Goal: Check status: Check status

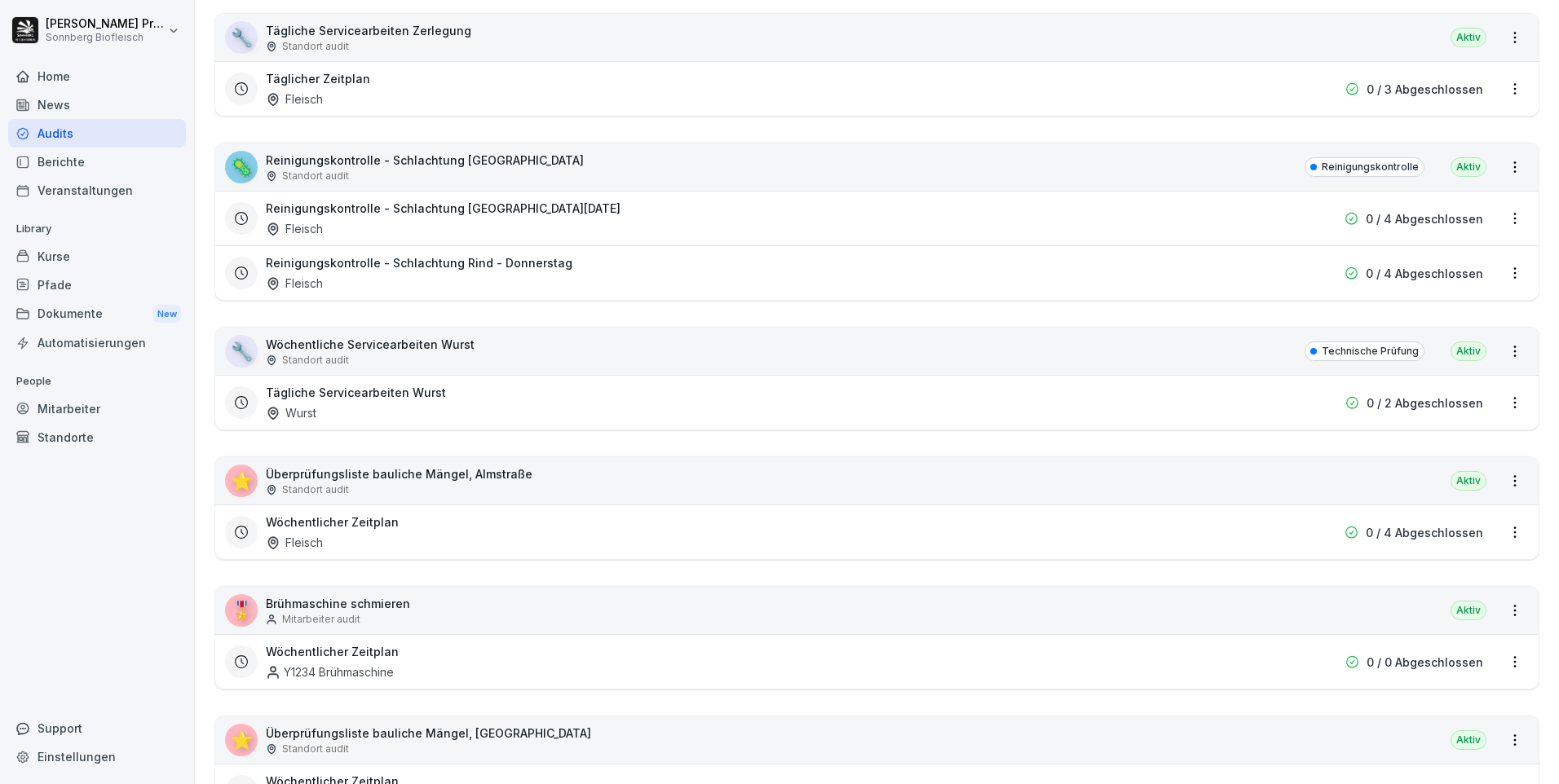
scroll to position [1629, 0]
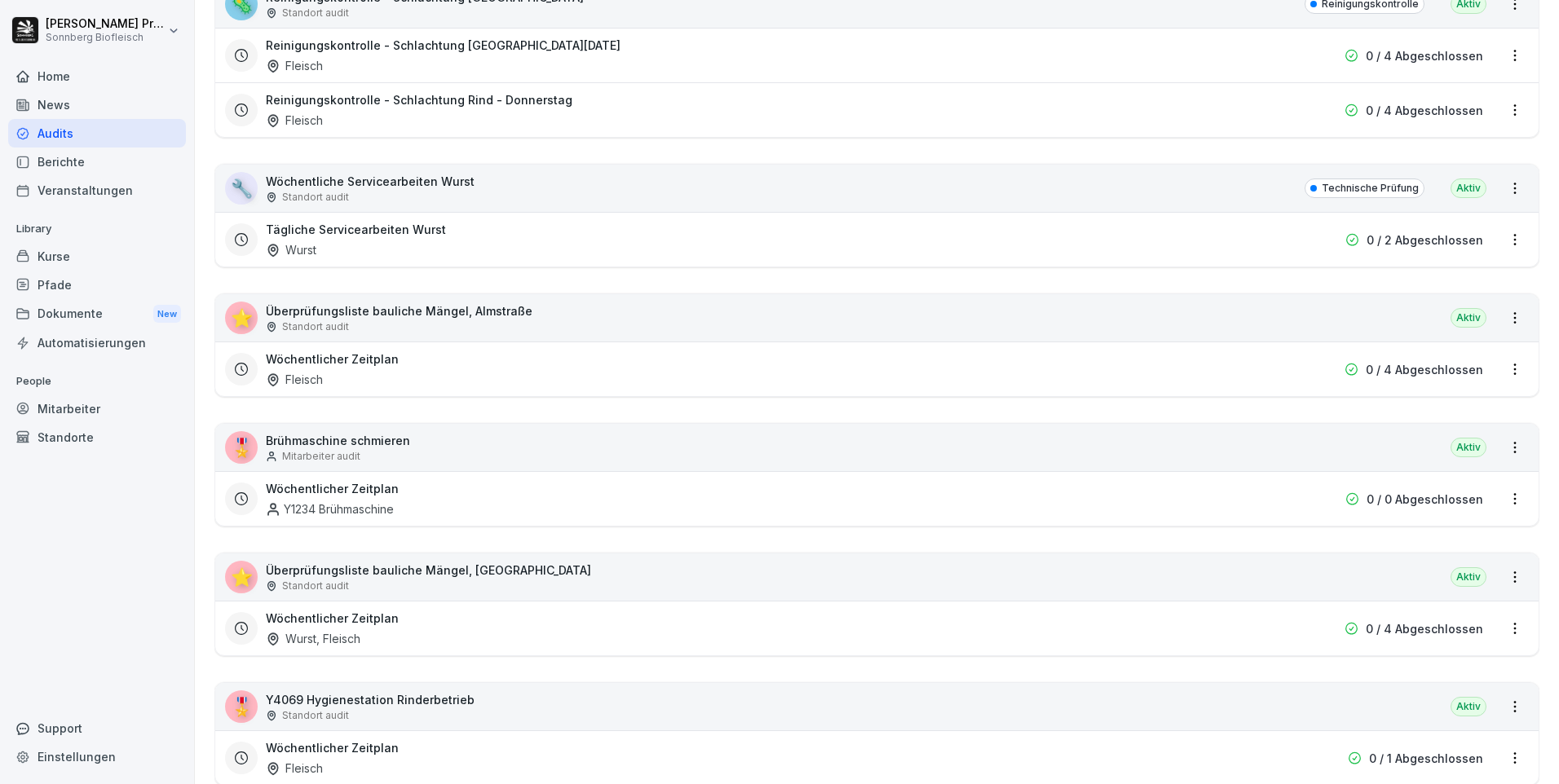
click at [332, 571] on p "Überprüfungsliste bauliche Mängel, [GEOGRAPHIC_DATA]" at bounding box center [428, 570] width 325 height 17
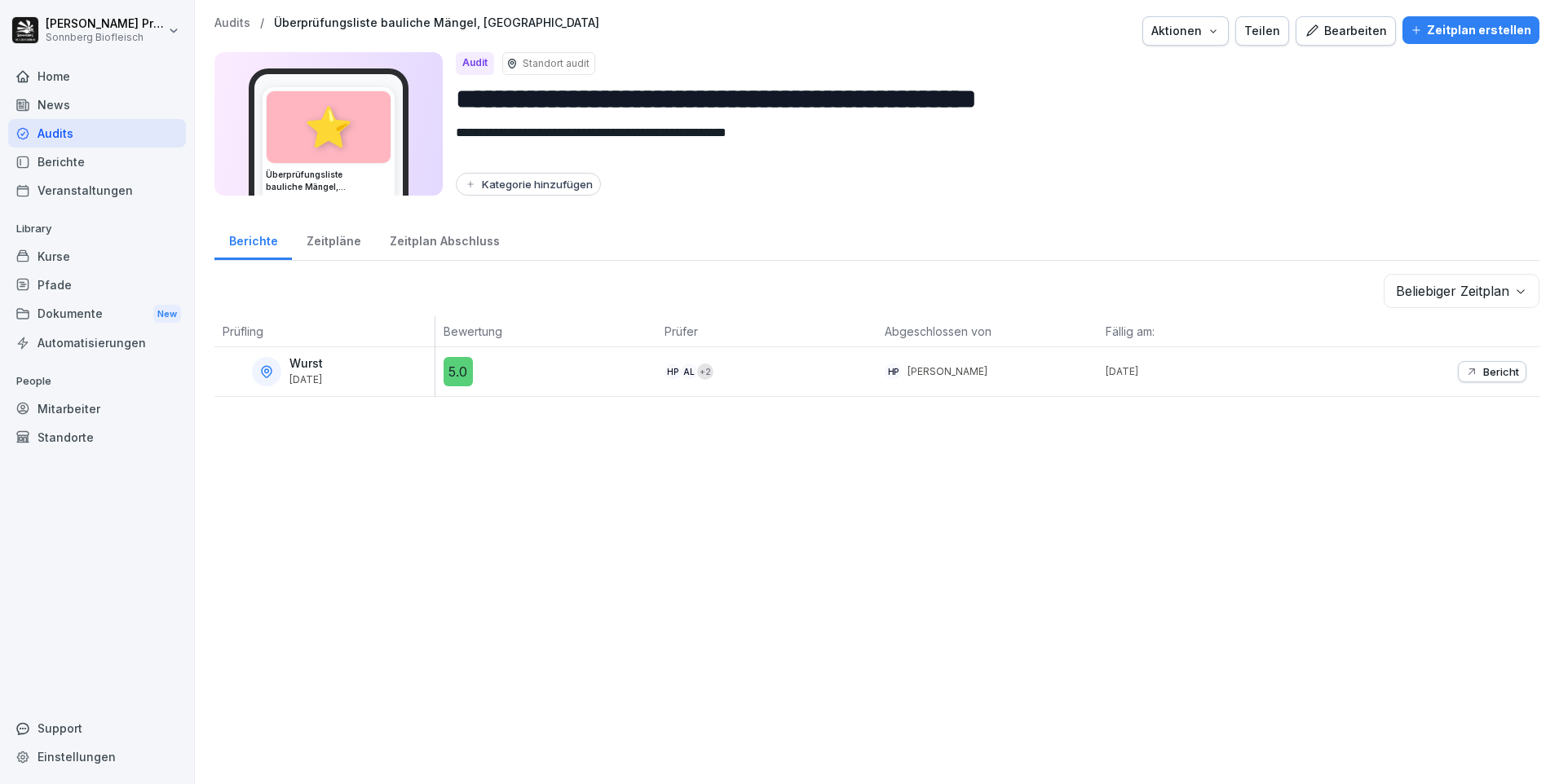
click at [1483, 368] on p "Bericht" at bounding box center [1501, 372] width 36 height 13
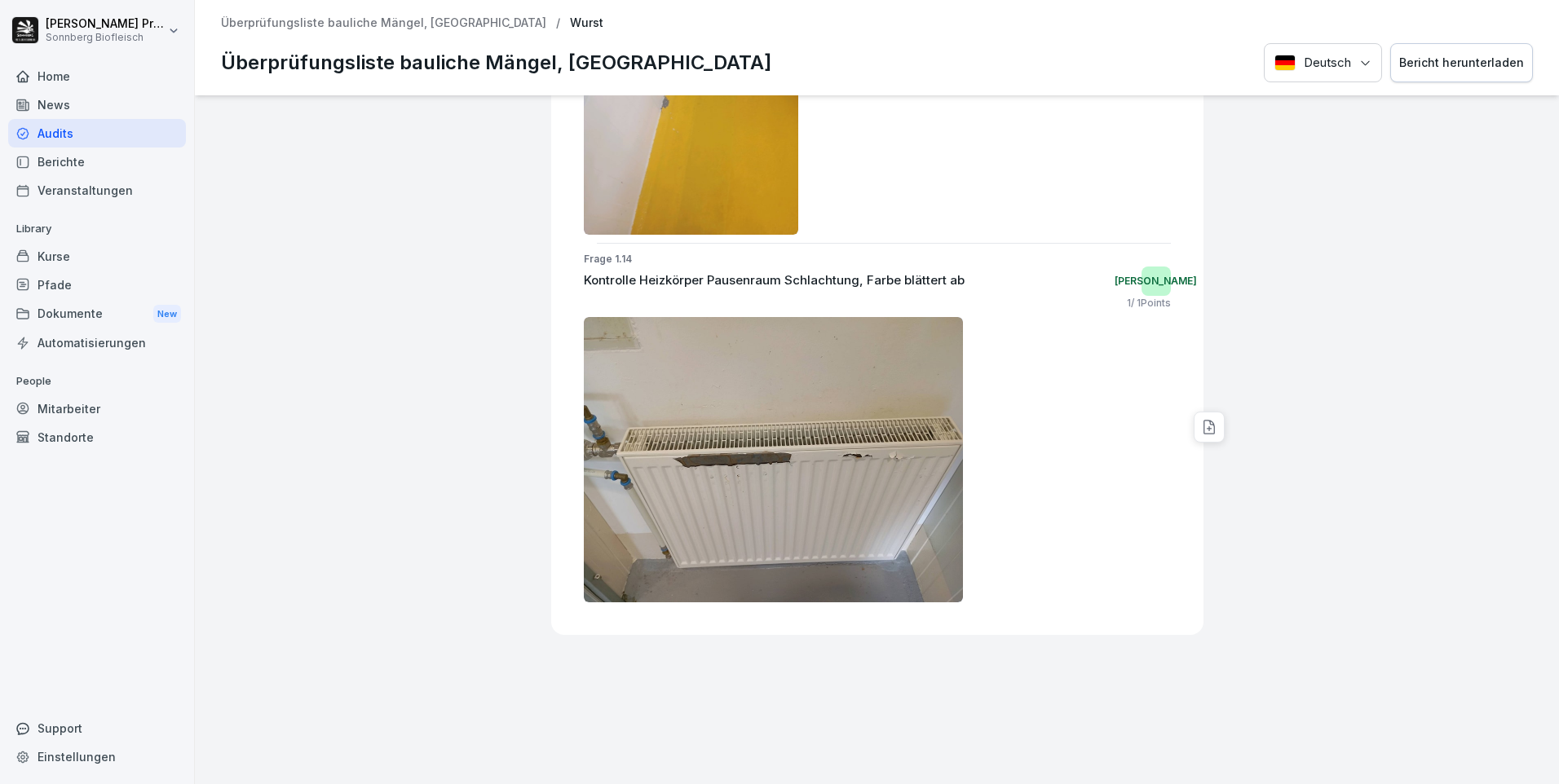
scroll to position [4970, 0]
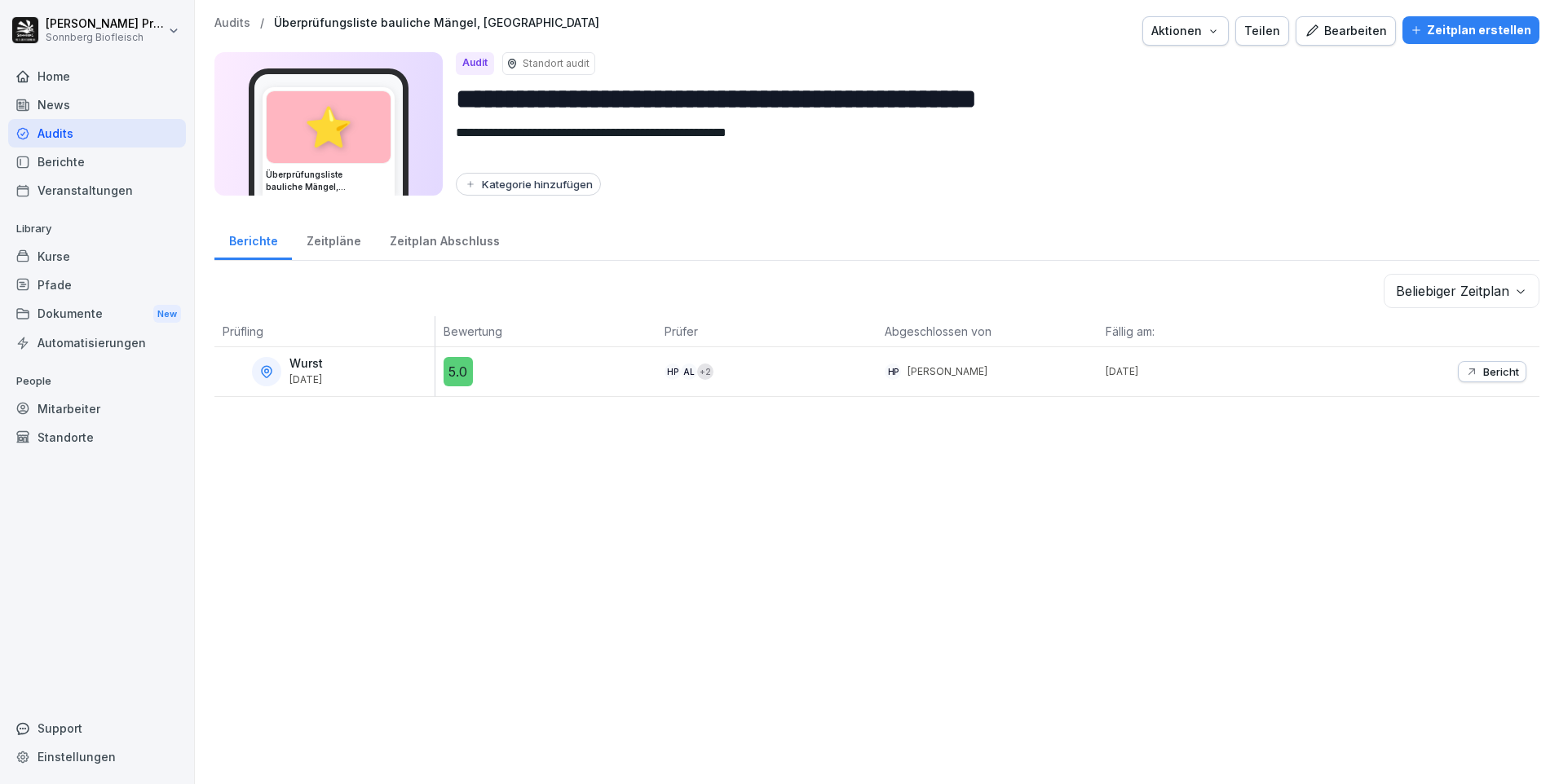
click at [235, 26] on p "Audits" at bounding box center [232, 23] width 36 height 14
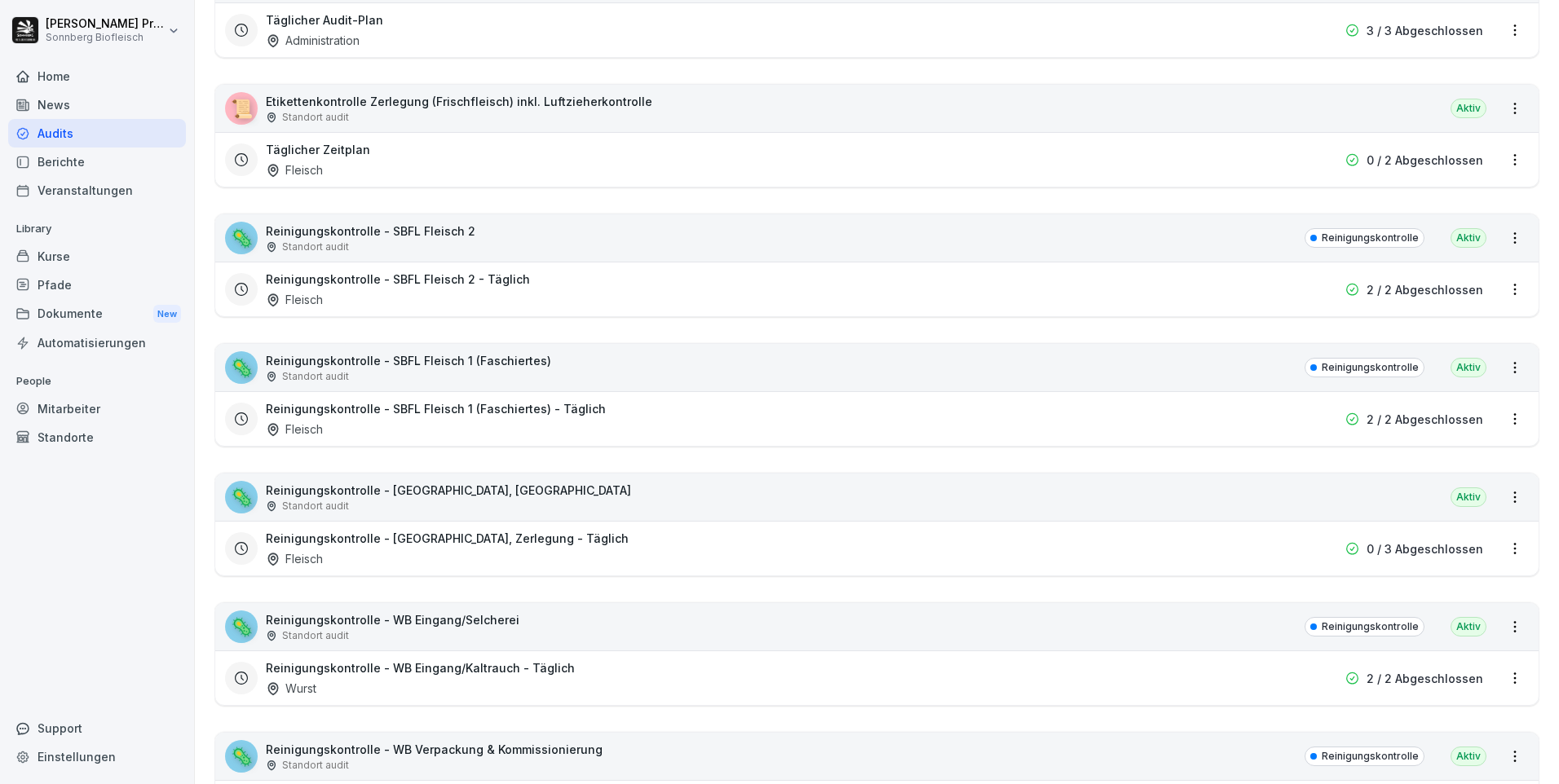
scroll to position [733, 0]
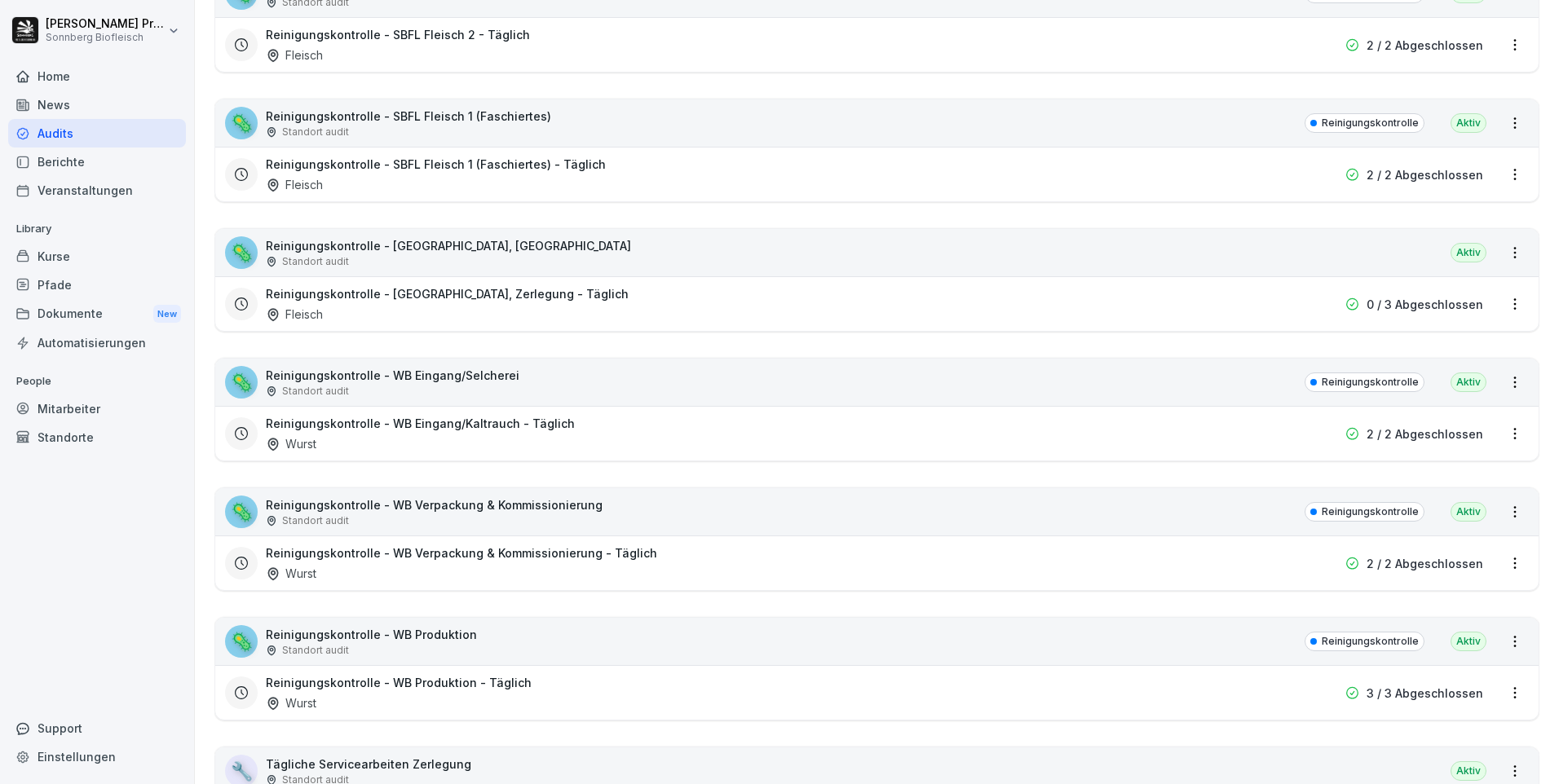
click at [581, 392] on div "🦠 Reinigungskontrolle - WB Eingang/Selcherei Standort audit Reinigungskontrolle…" at bounding box center [877, 382] width 1323 height 47
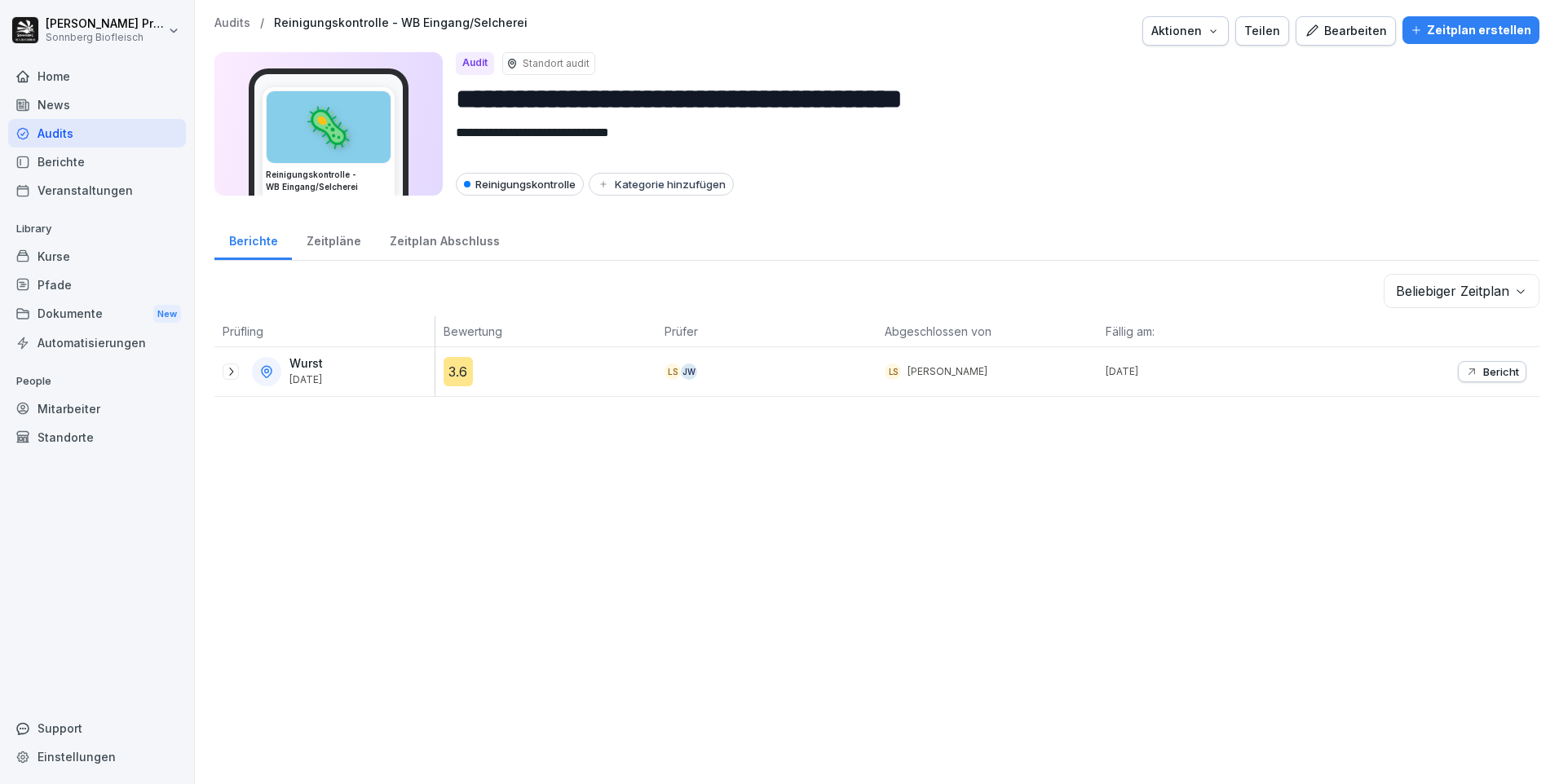
click at [236, 370] on icon at bounding box center [231, 372] width 13 height 13
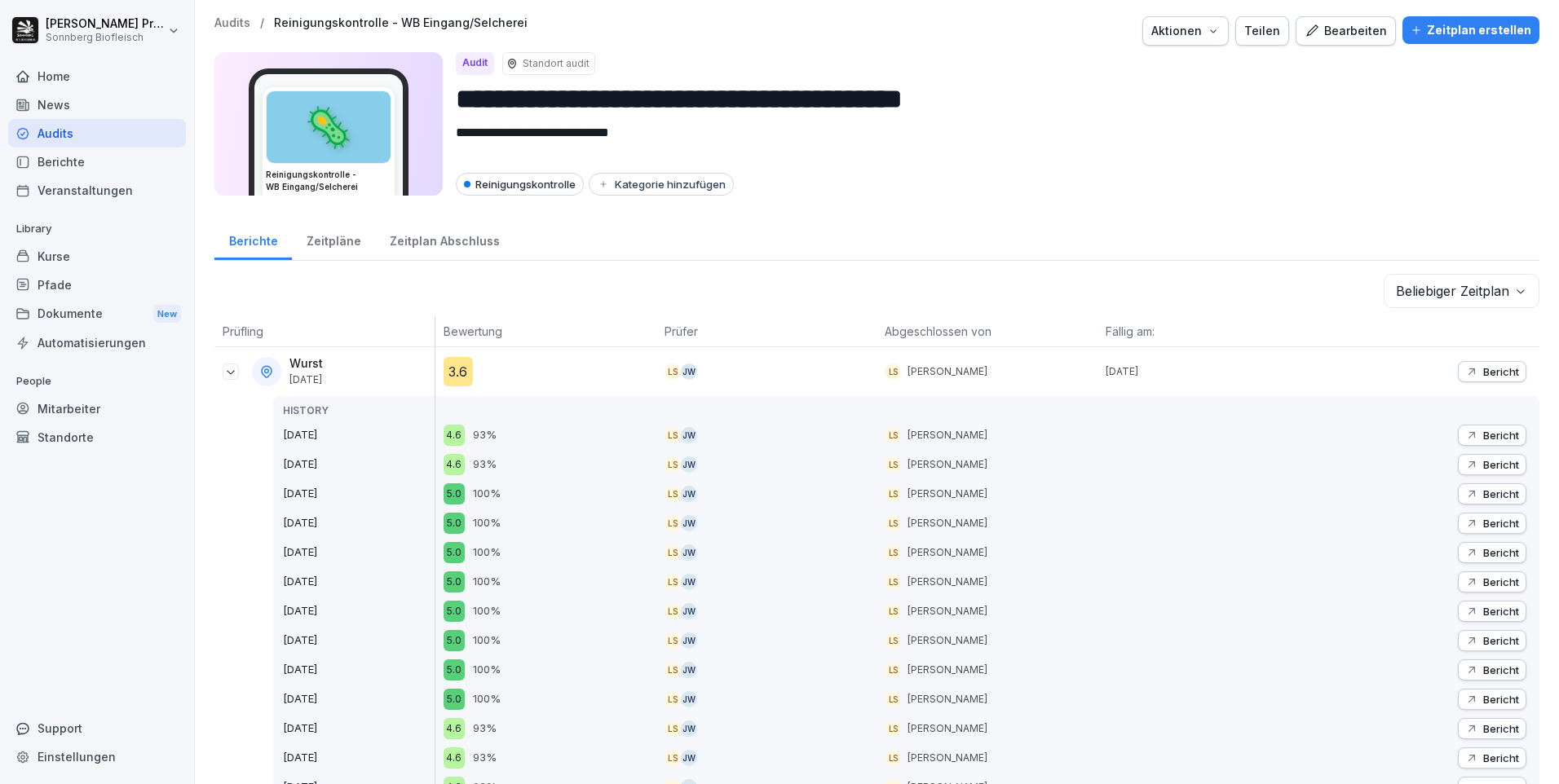
click at [1498, 368] on p "Bericht" at bounding box center [1501, 372] width 36 height 13
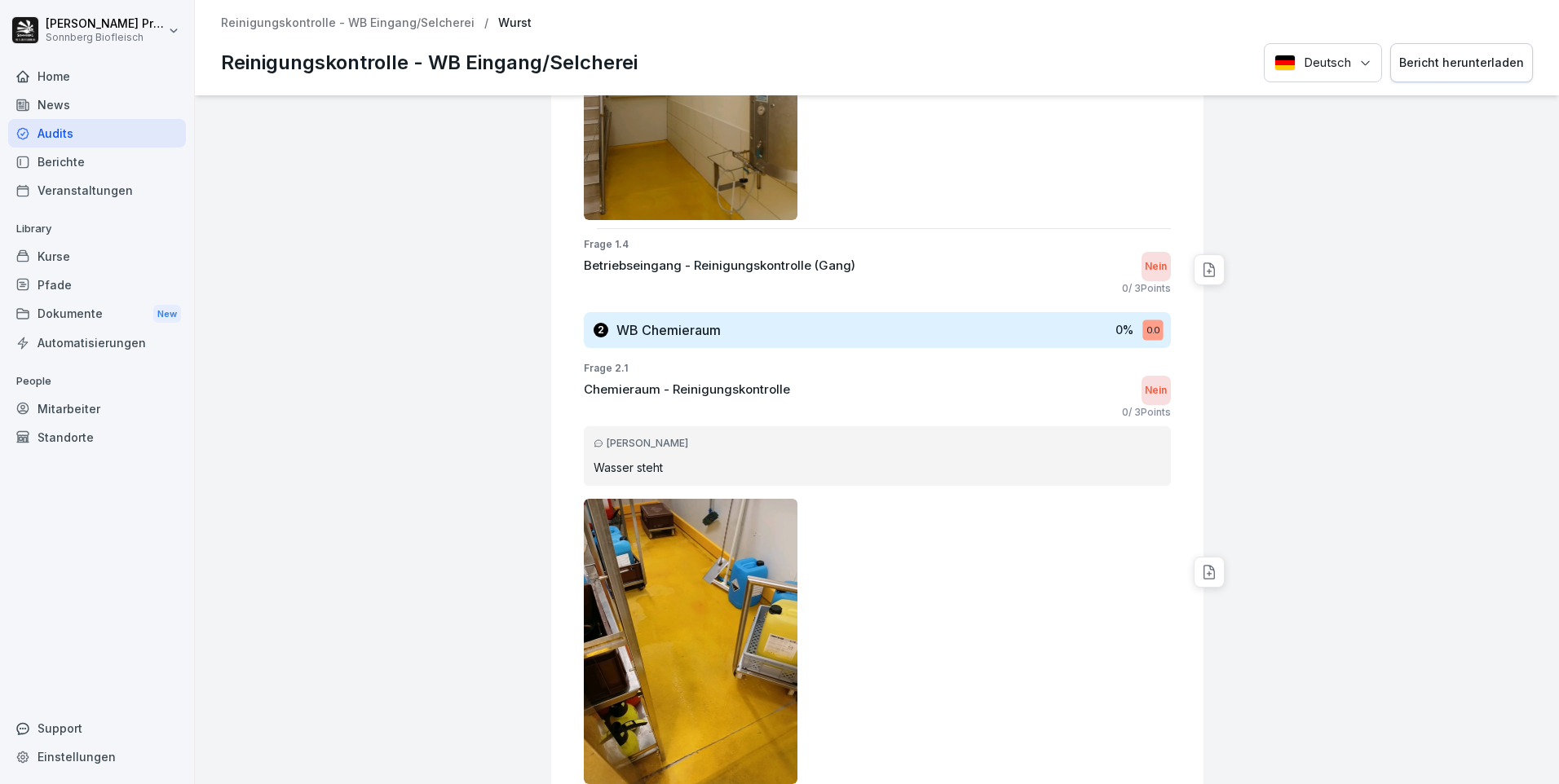
scroll to position [489, 0]
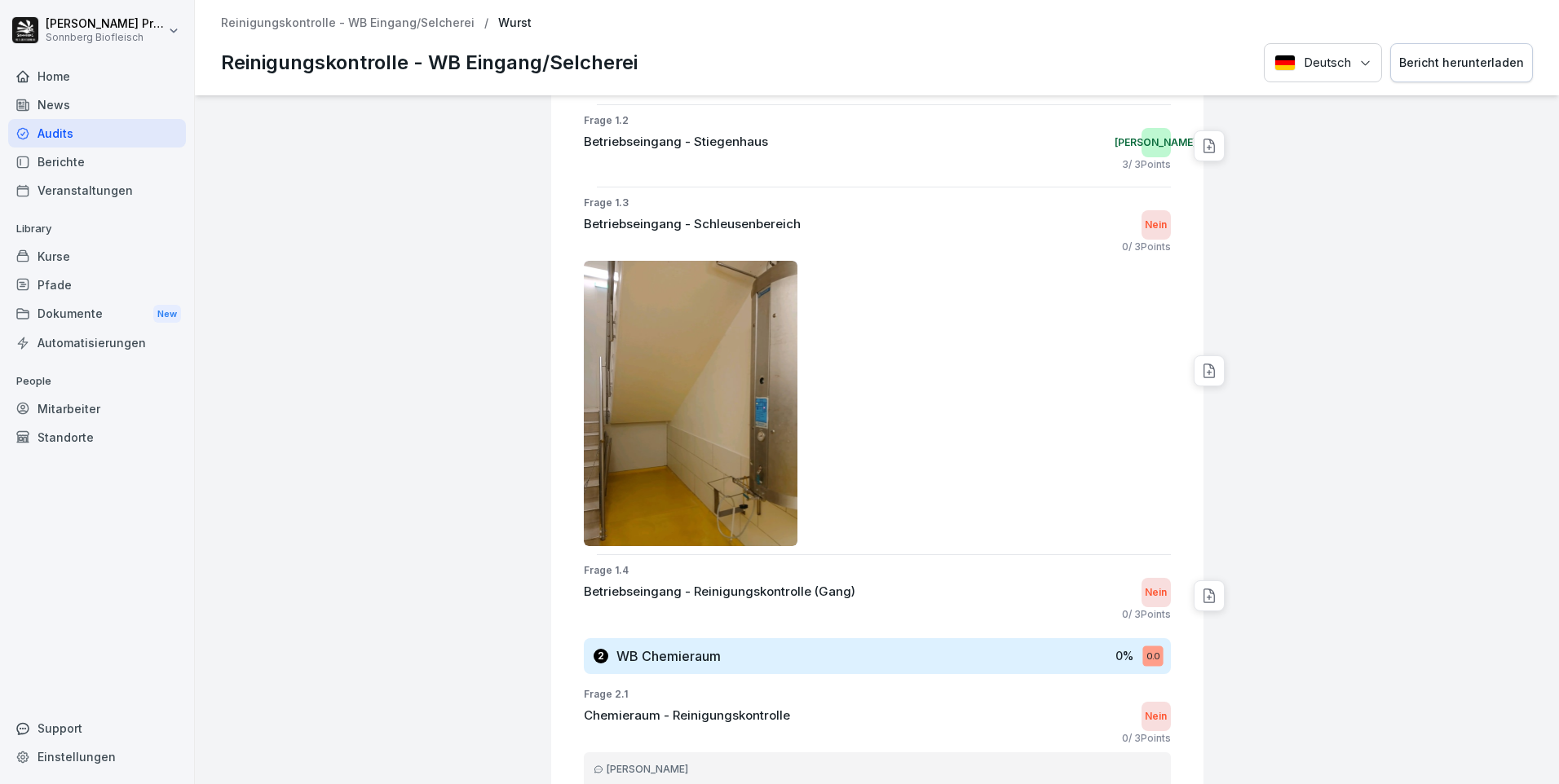
click at [260, 22] on p "Reinigungskontrolle - WB Eingang/Selcherei" at bounding box center [347, 23] width 253 height 14
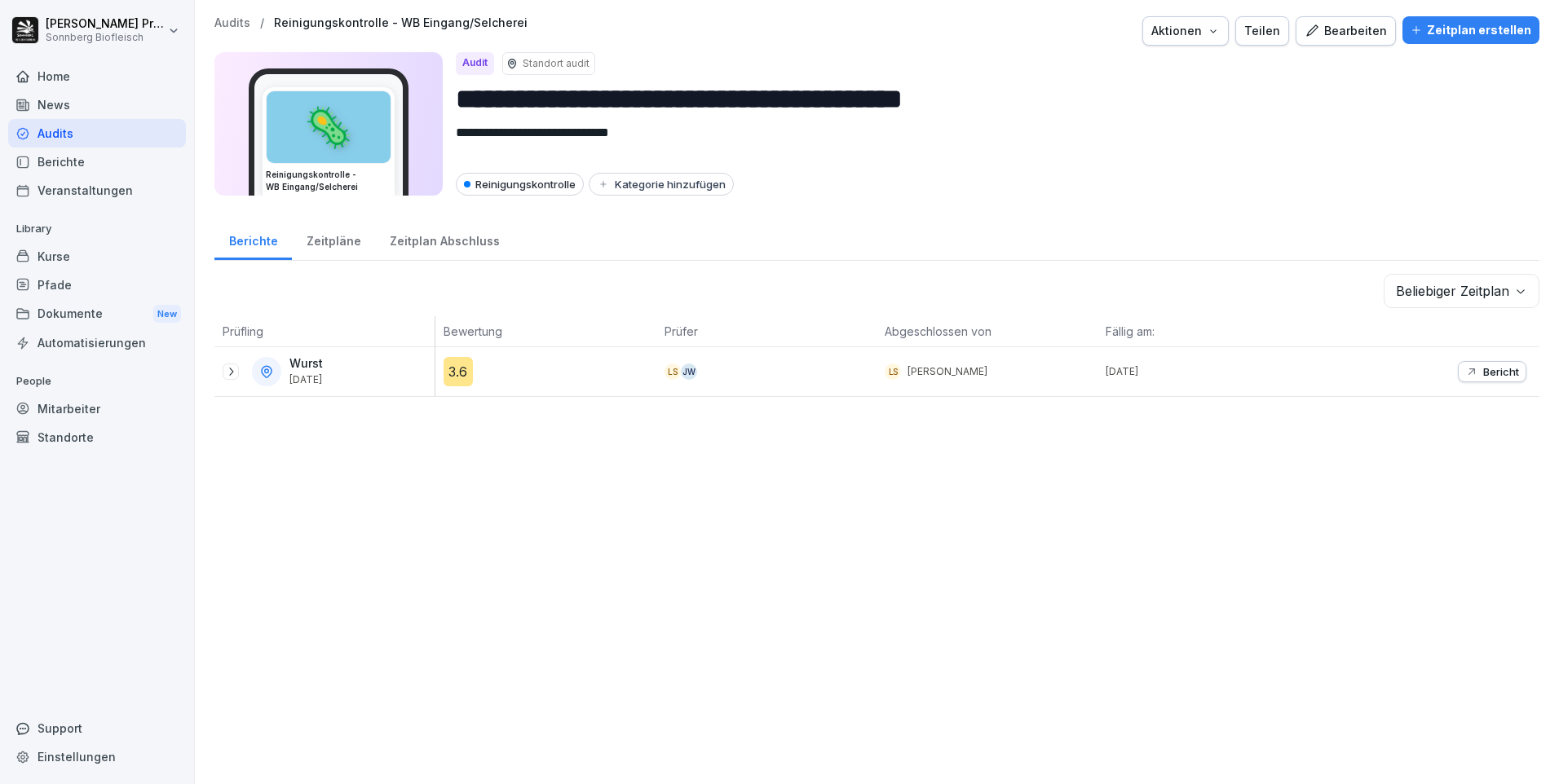
click at [1356, 22] on button "Bearbeiten" at bounding box center [1345, 31] width 101 height 29
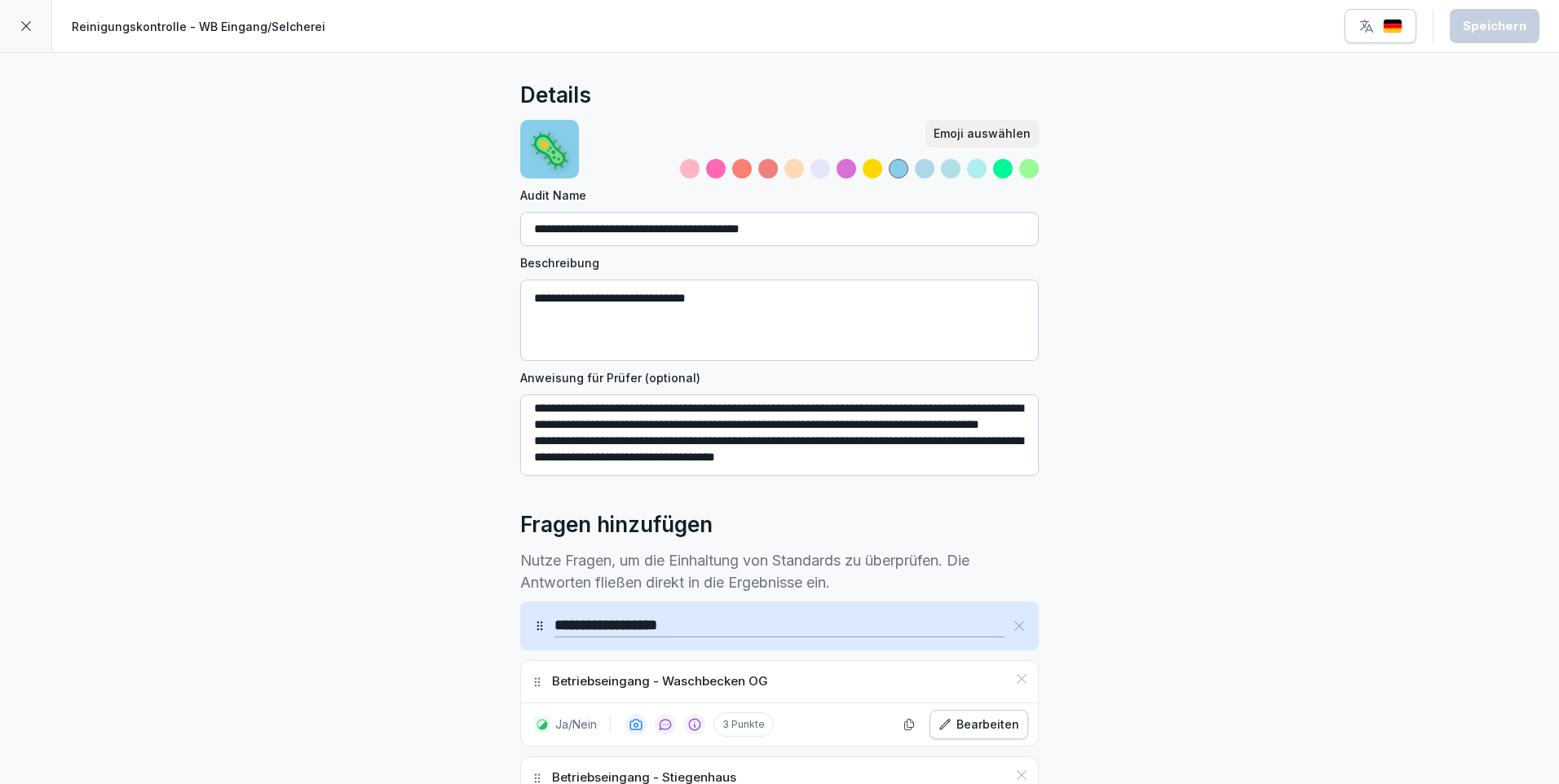
click at [30, 28] on icon at bounding box center [27, 27] width 13 height 13
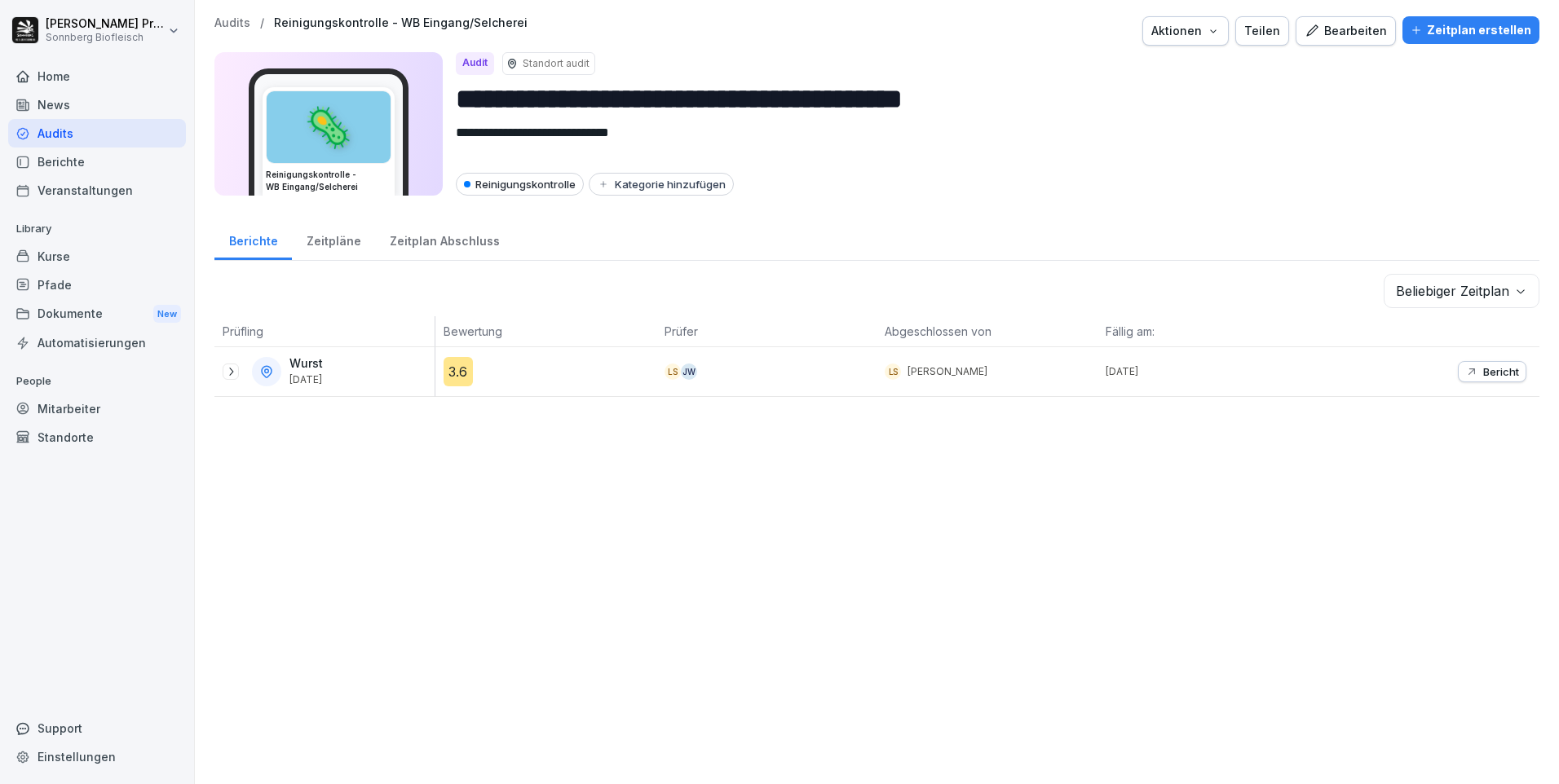
click at [226, 370] on icon at bounding box center [231, 372] width 13 height 13
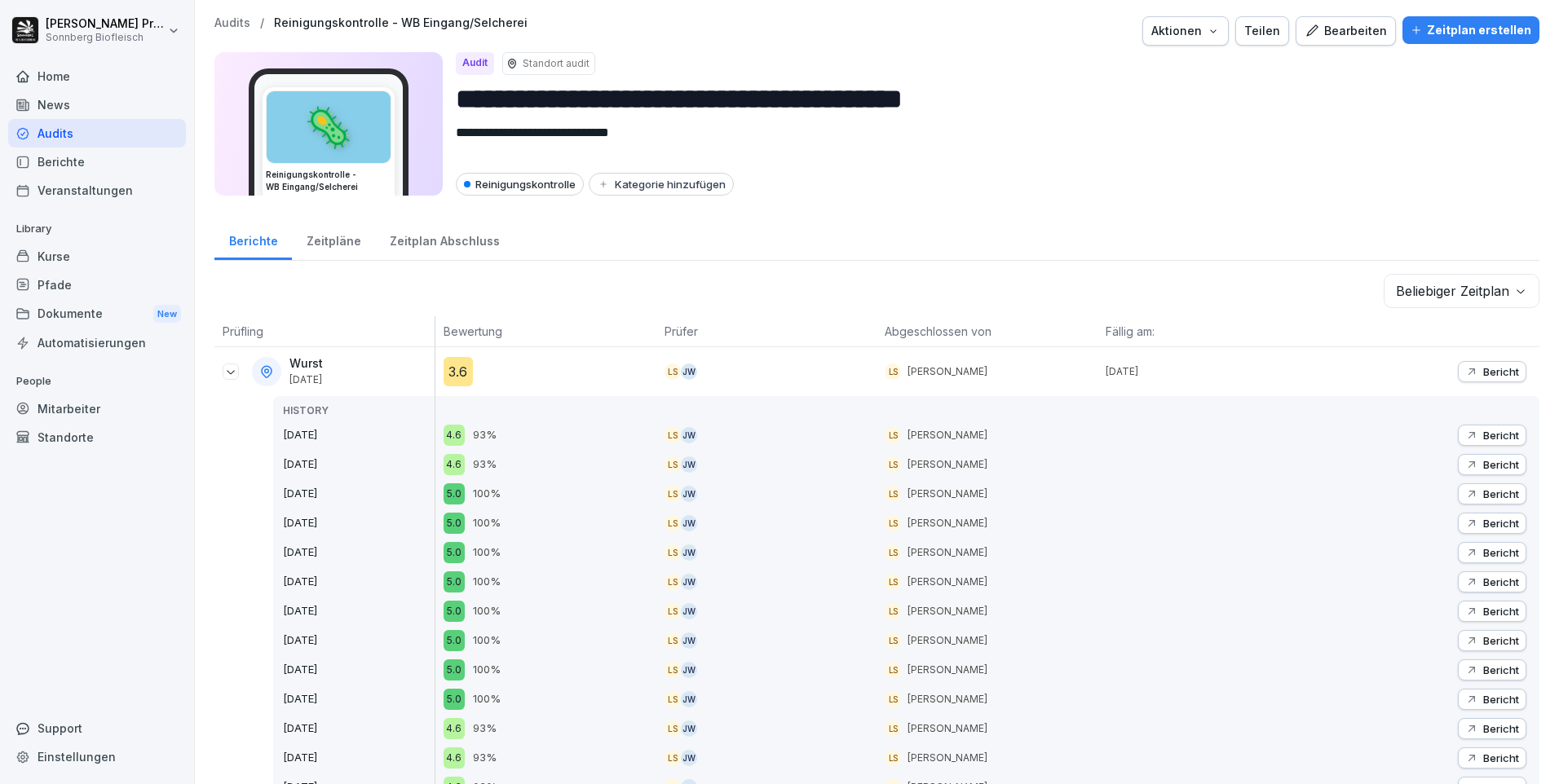
click at [1483, 437] on p "Bericht" at bounding box center [1501, 435] width 36 height 13
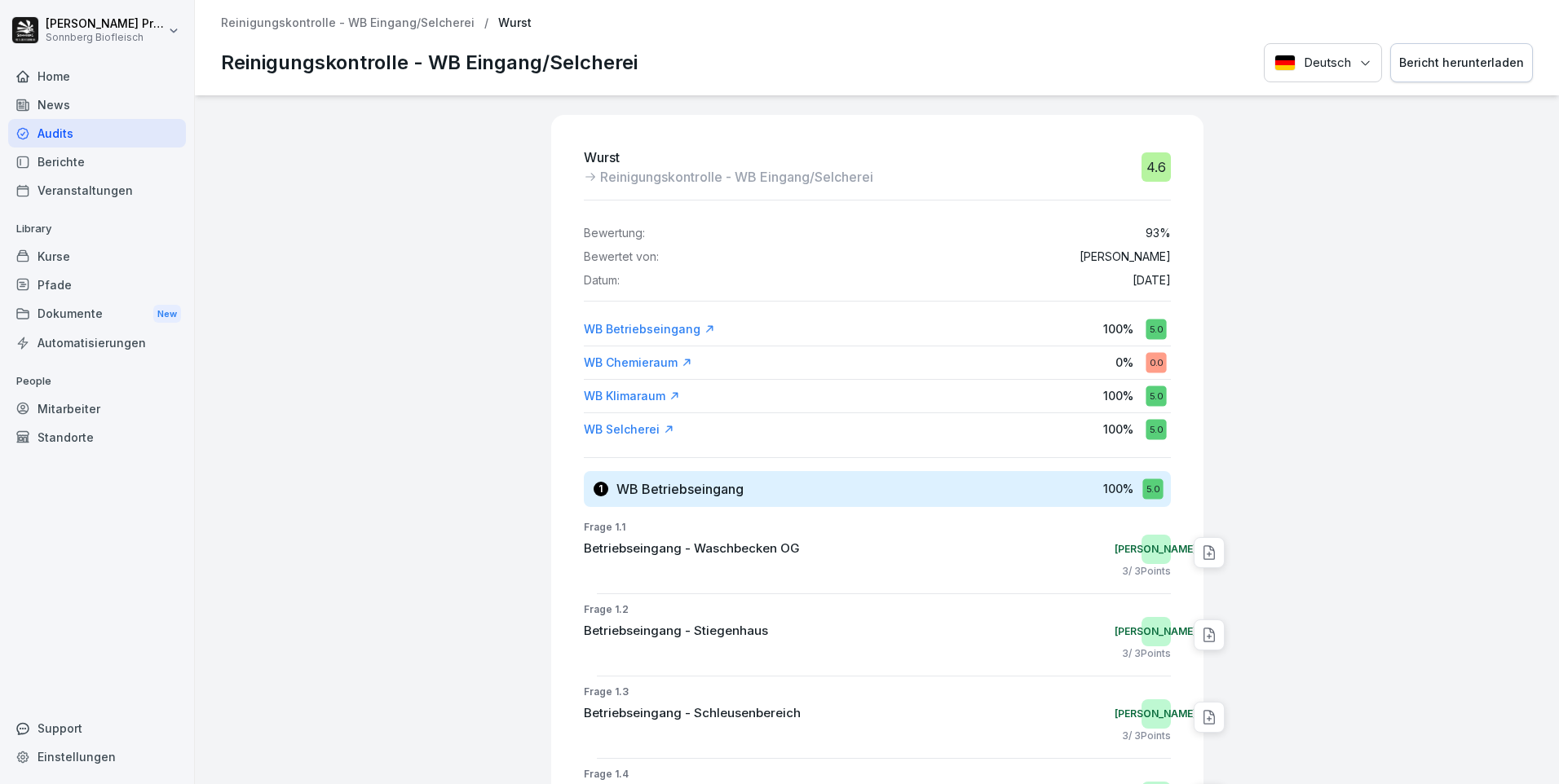
click at [282, 22] on p "Reinigungskontrolle - WB Eingang/Selcherei" at bounding box center [347, 23] width 253 height 14
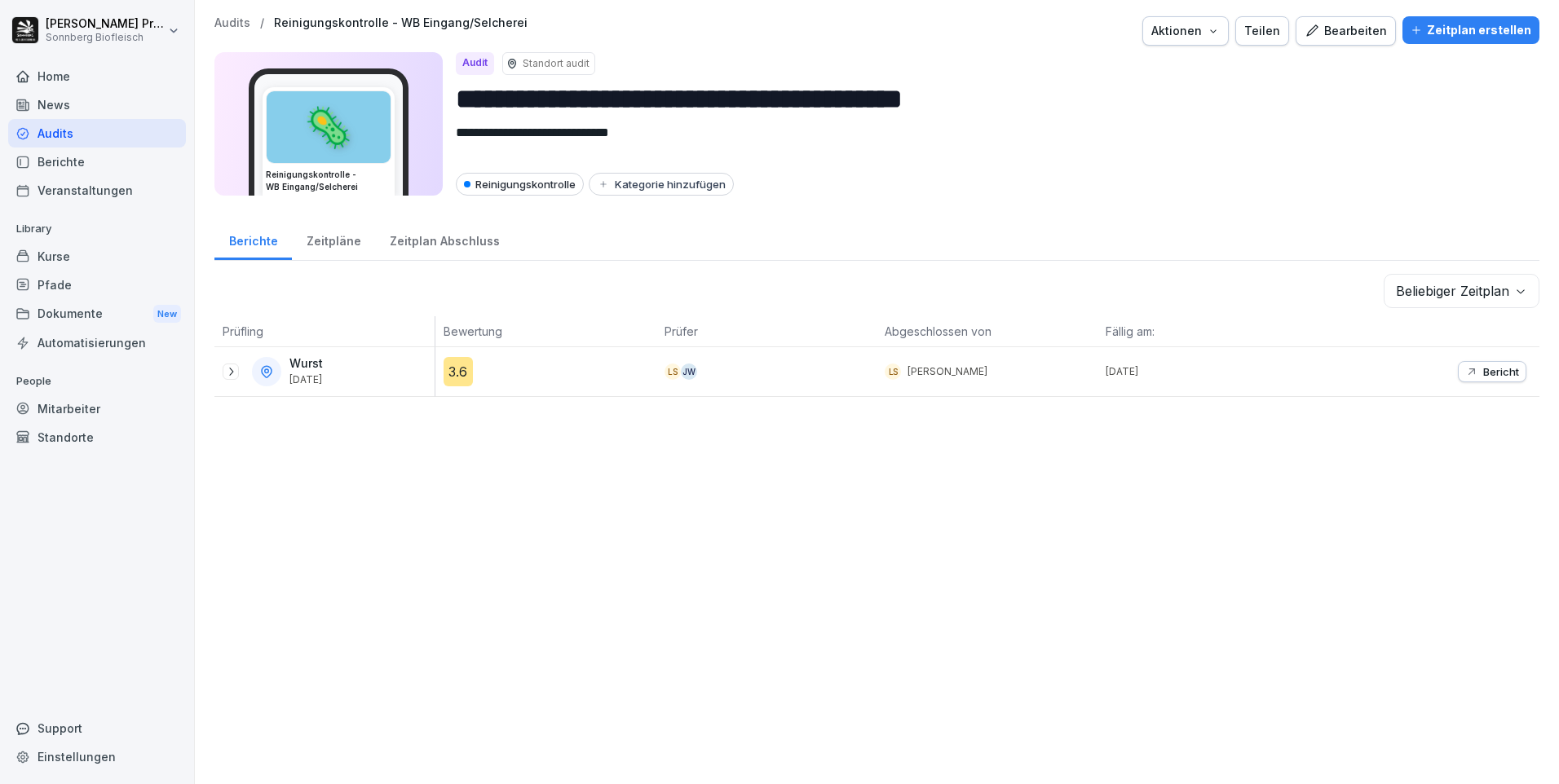
click at [226, 23] on p "Audits" at bounding box center [232, 23] width 36 height 14
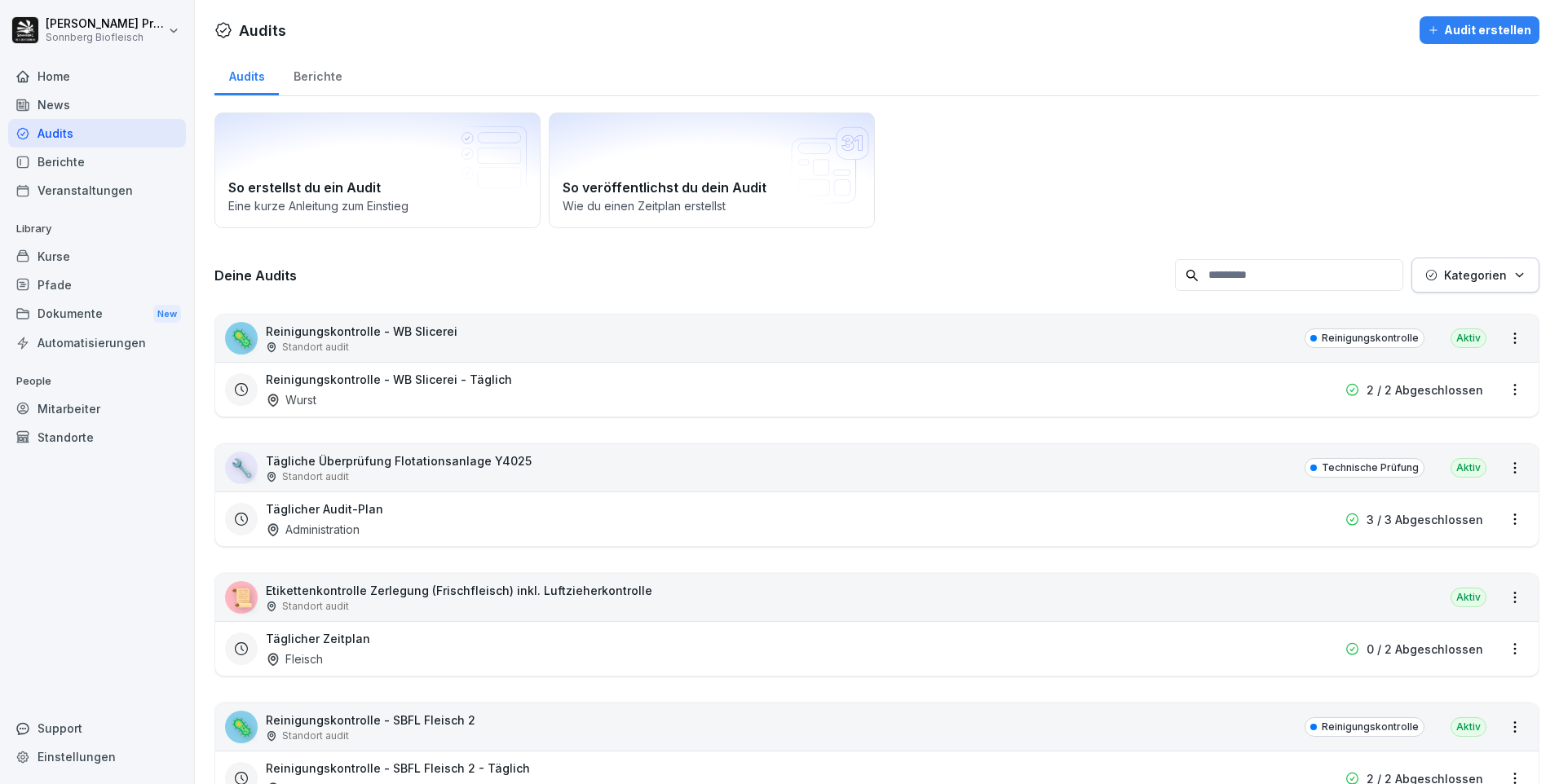
click at [622, 328] on div "🦠 Reinigungskontrolle - WB Slicerei Standort audit Reinigungskontrolle Aktiv" at bounding box center [877, 338] width 1323 height 47
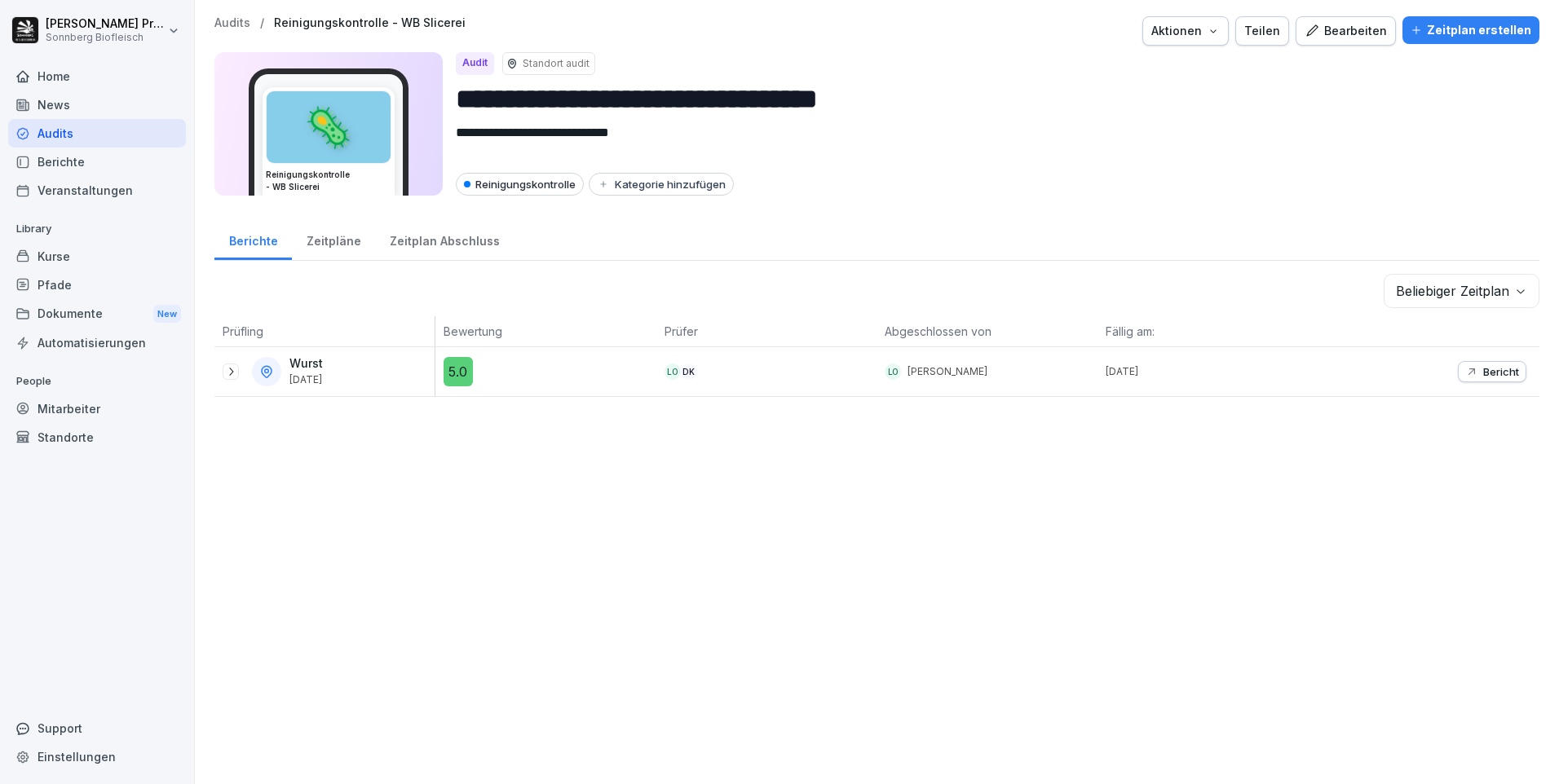
click at [235, 370] on icon at bounding box center [231, 372] width 13 height 13
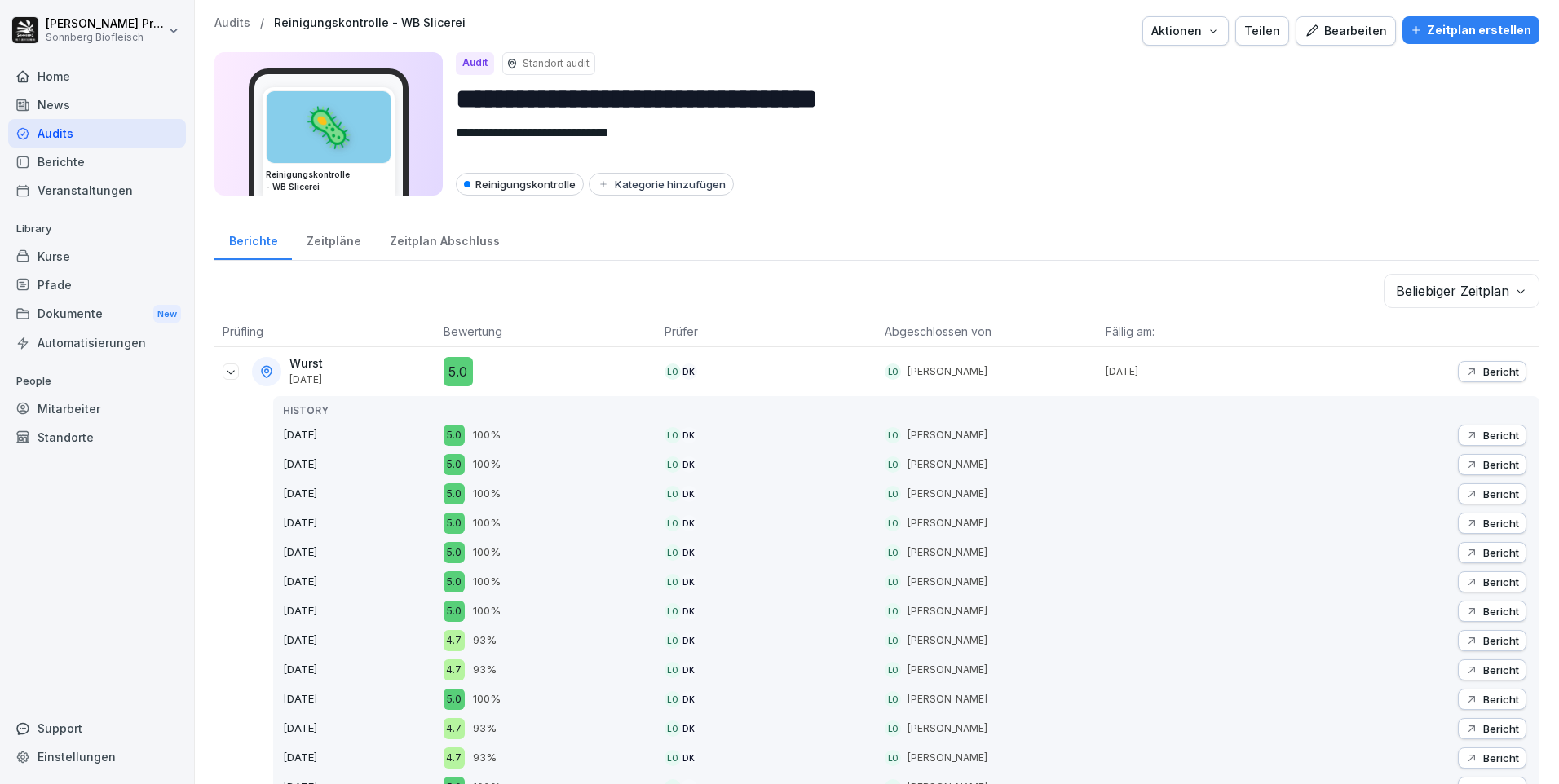
click at [1483, 369] on p "Bericht" at bounding box center [1501, 372] width 36 height 13
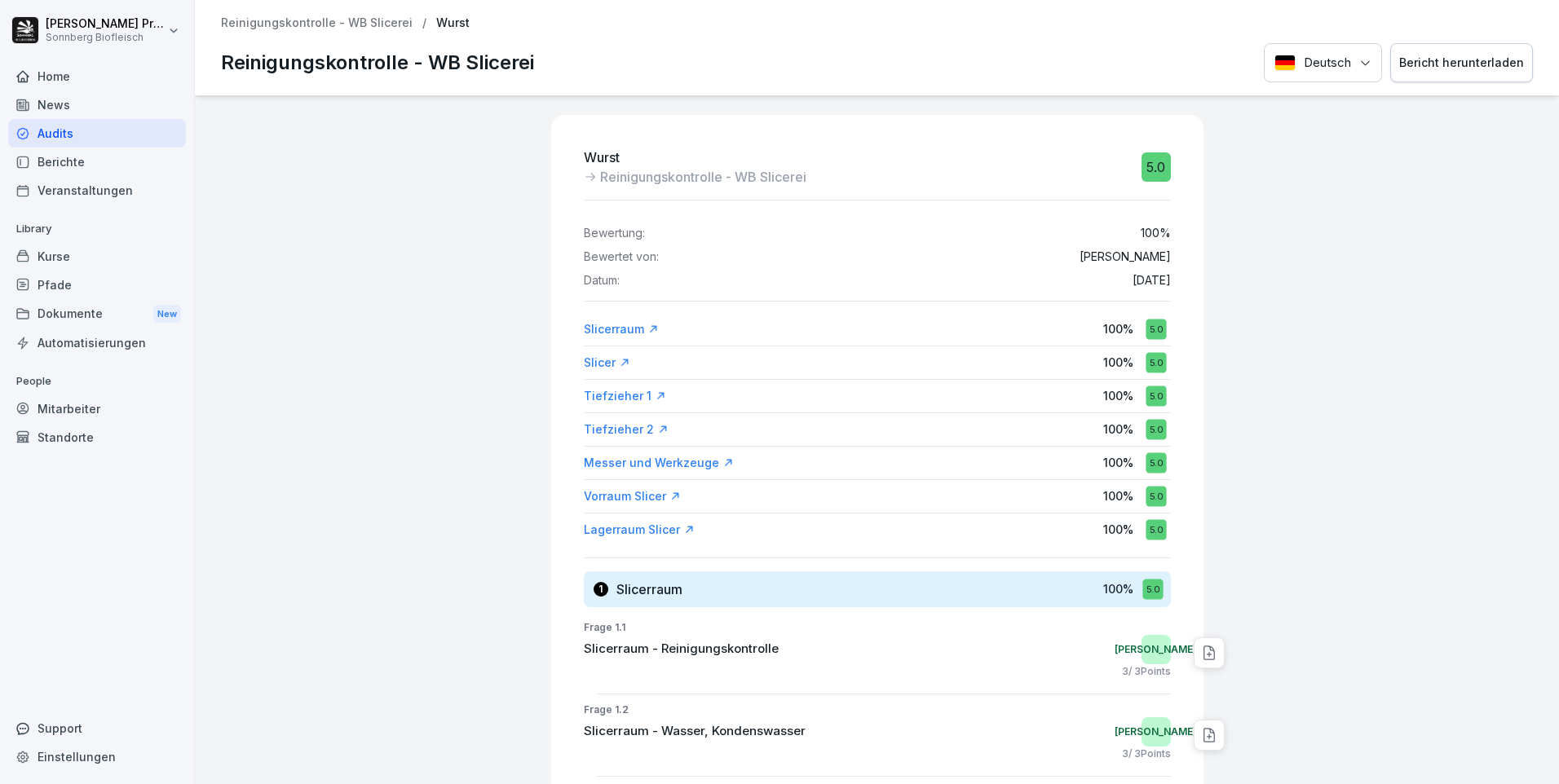
click at [320, 19] on p "Reinigungskontrolle - WB Slicerei" at bounding box center [317, 23] width 192 height 14
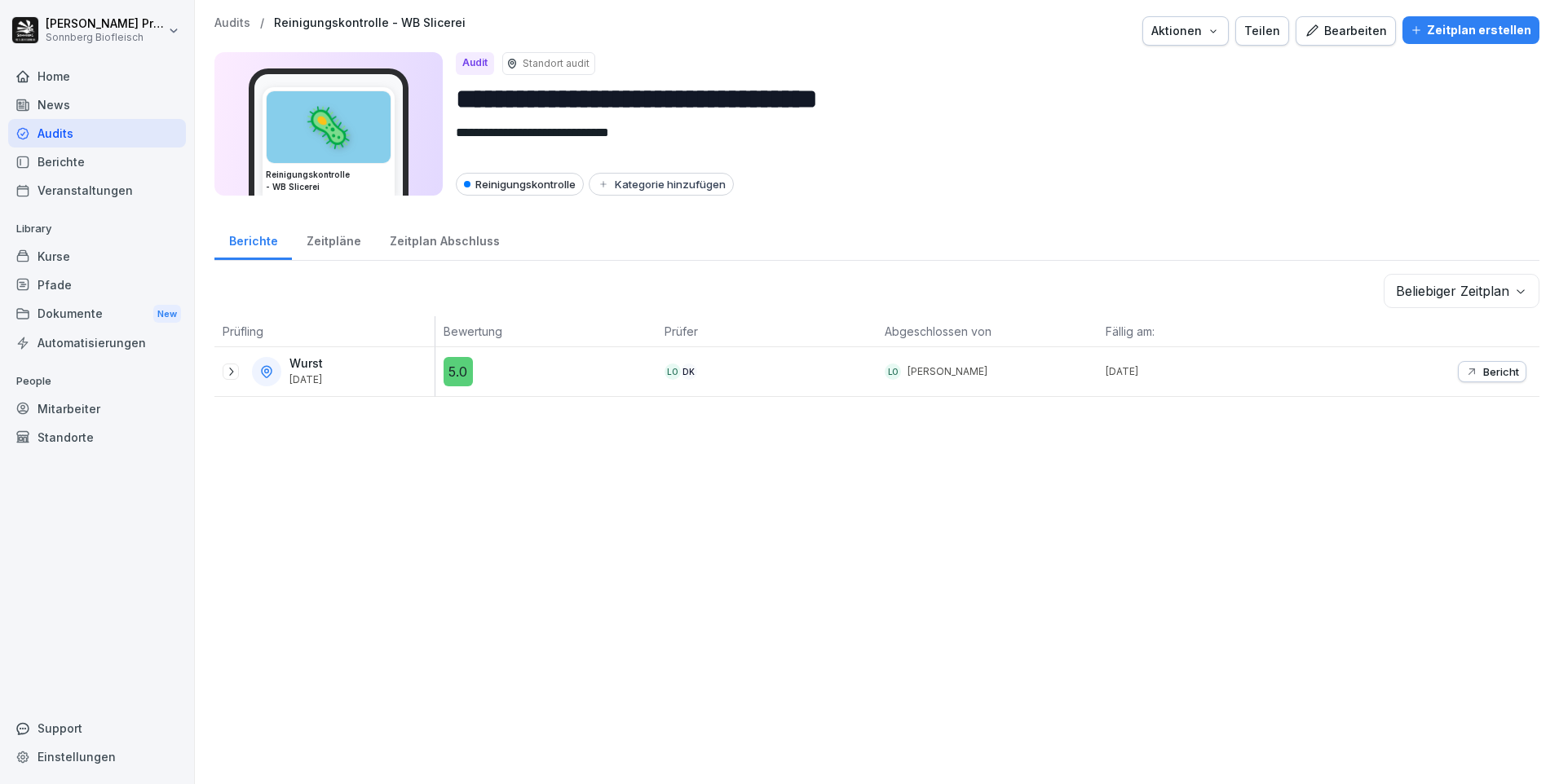
click at [236, 374] on icon at bounding box center [231, 372] width 13 height 13
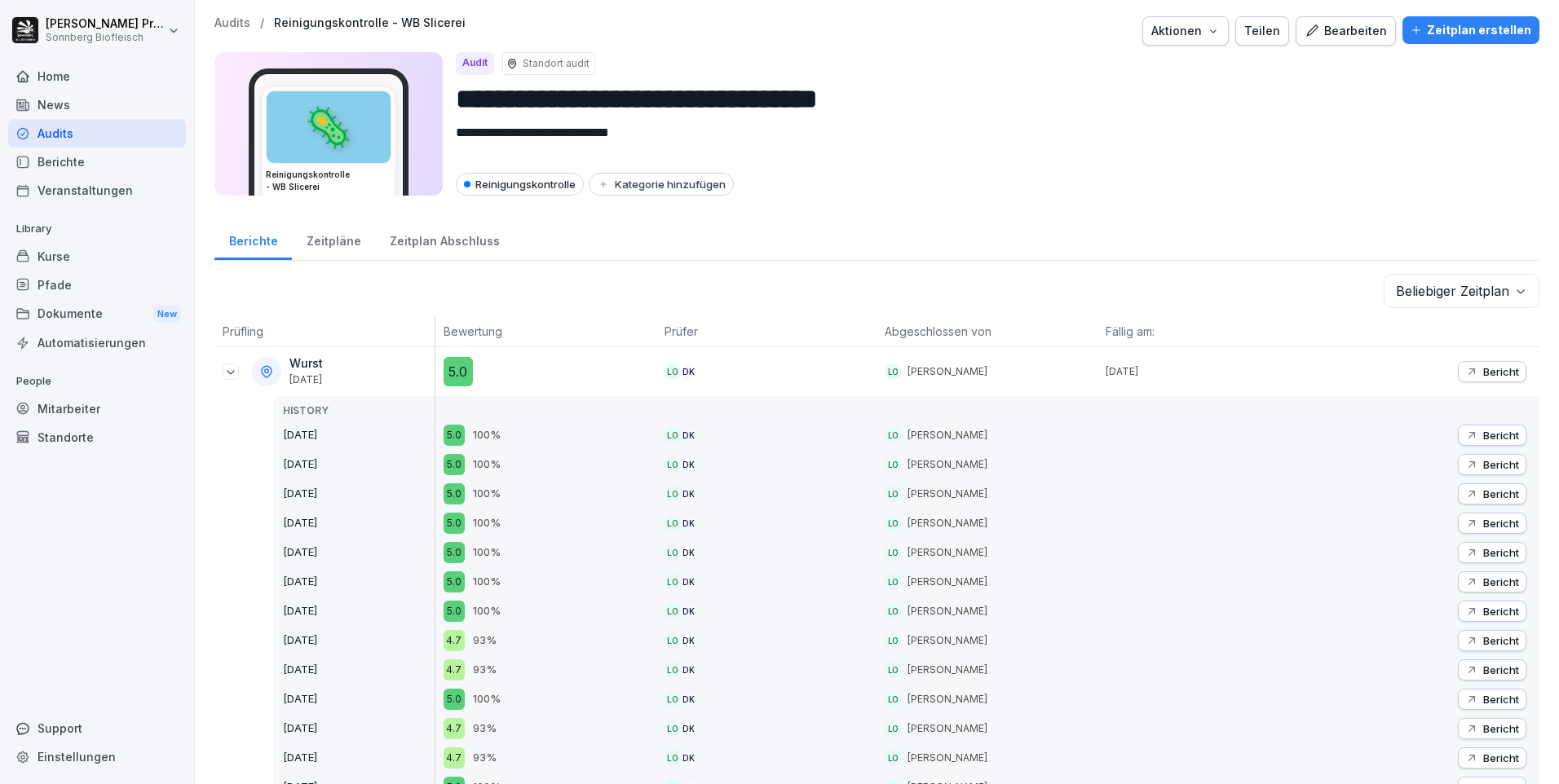
click at [229, 370] on icon at bounding box center [231, 372] width 13 height 13
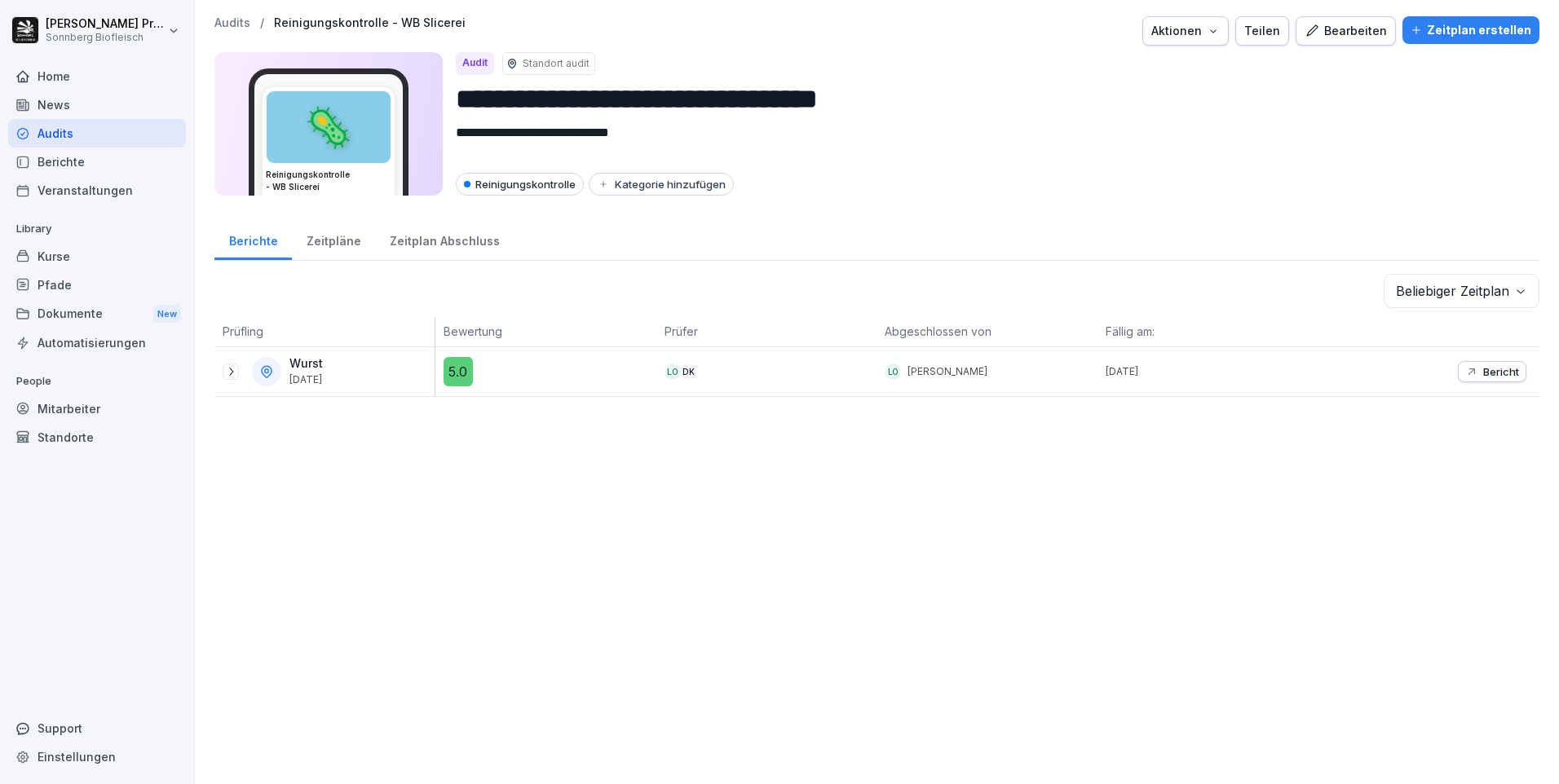
click at [1485, 369] on p "Bericht" at bounding box center [1501, 372] width 36 height 13
